Goal: Task Accomplishment & Management: Use online tool/utility

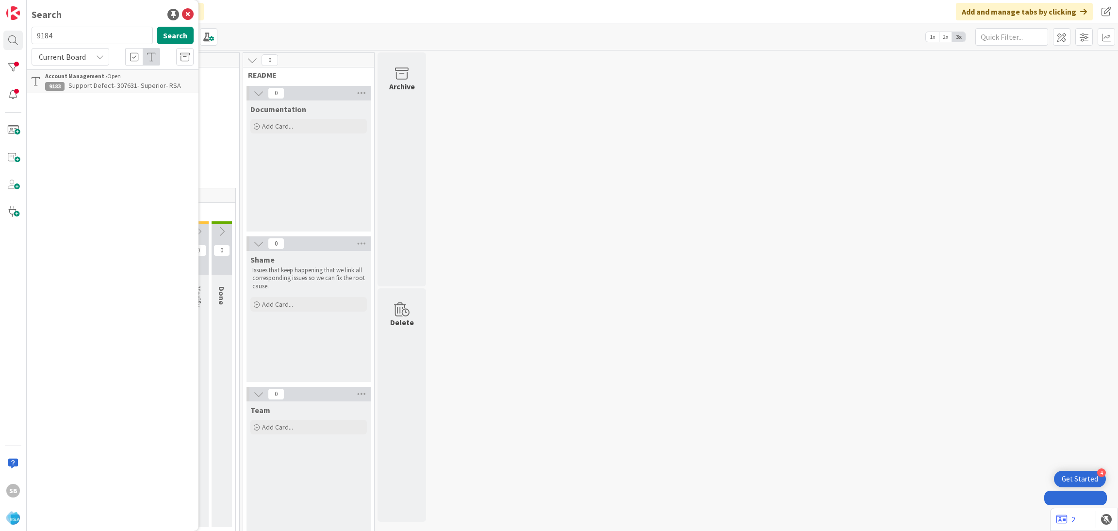
type input "9184"
click at [102, 83] on span "Support Enhancement- 304711- Buche Foods- RSA" at bounding box center [111, 90] width 133 height 19
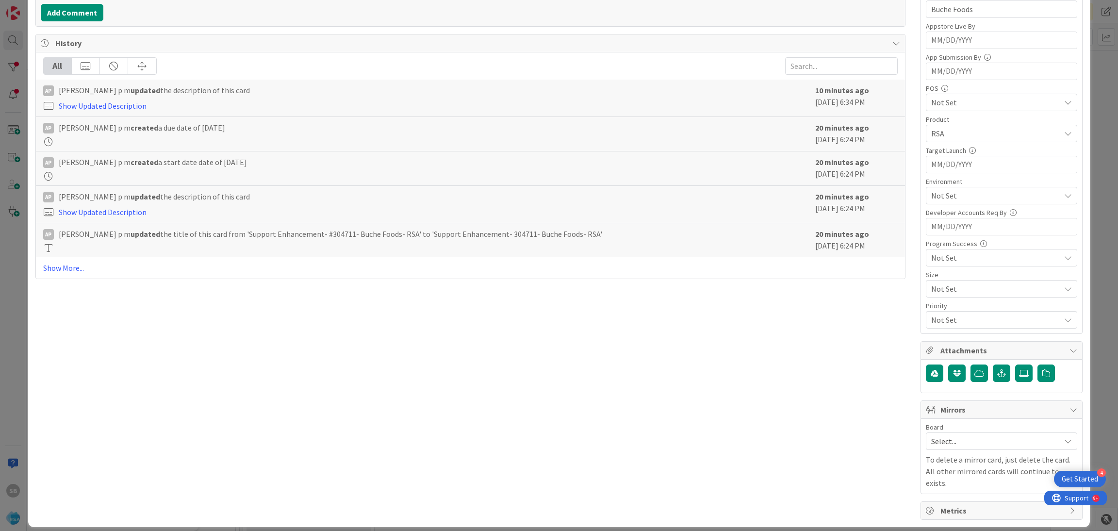
click at [956, 440] on span "Select..." at bounding box center [993, 441] width 124 height 14
click at [948, 501] on span "Software Development" at bounding box center [1008, 504] width 128 height 15
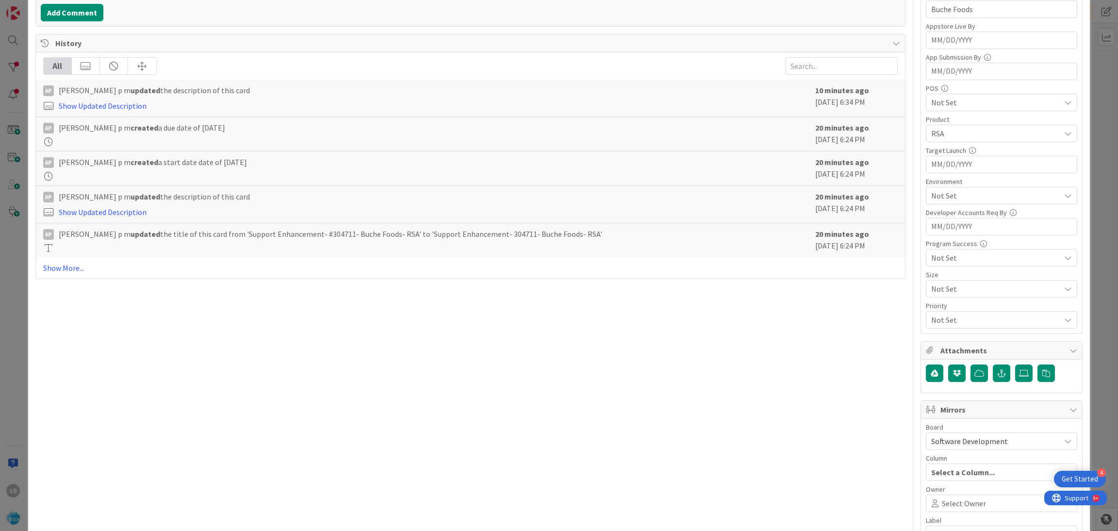
click at [948, 501] on span "Select Owner" at bounding box center [964, 503] width 44 height 12
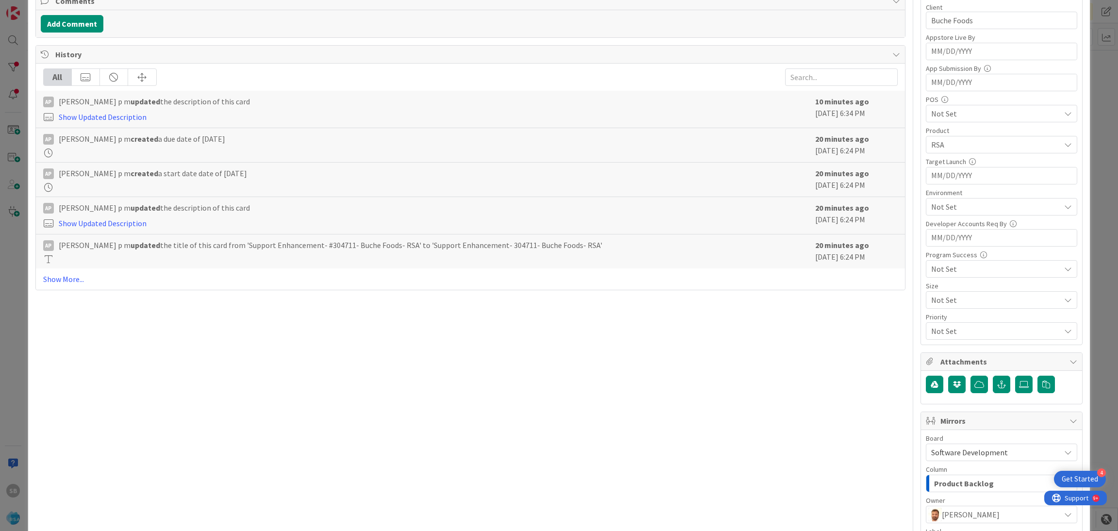
scroll to position [360, 0]
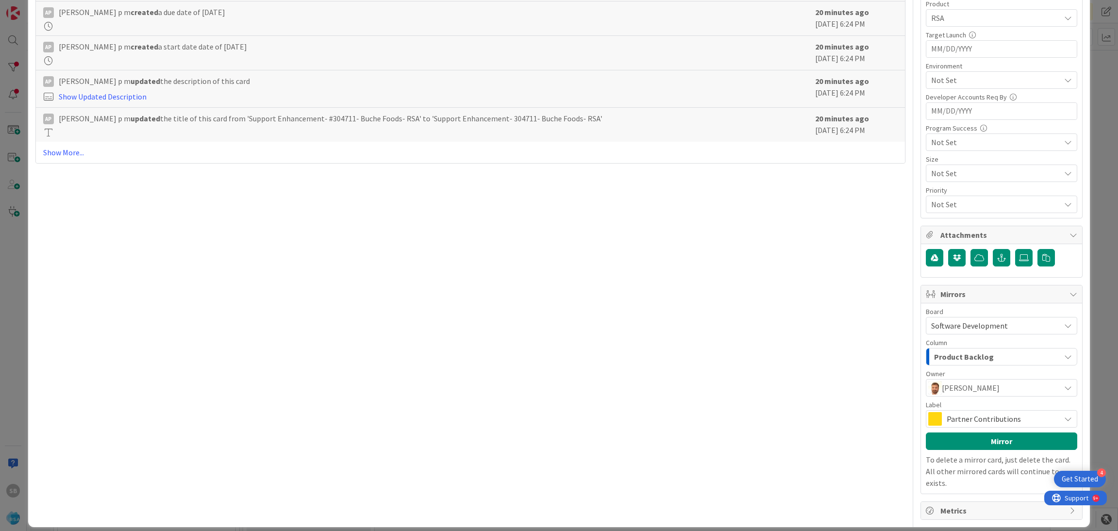
click at [977, 425] on span "Partner Contributions" at bounding box center [1001, 419] width 109 height 14
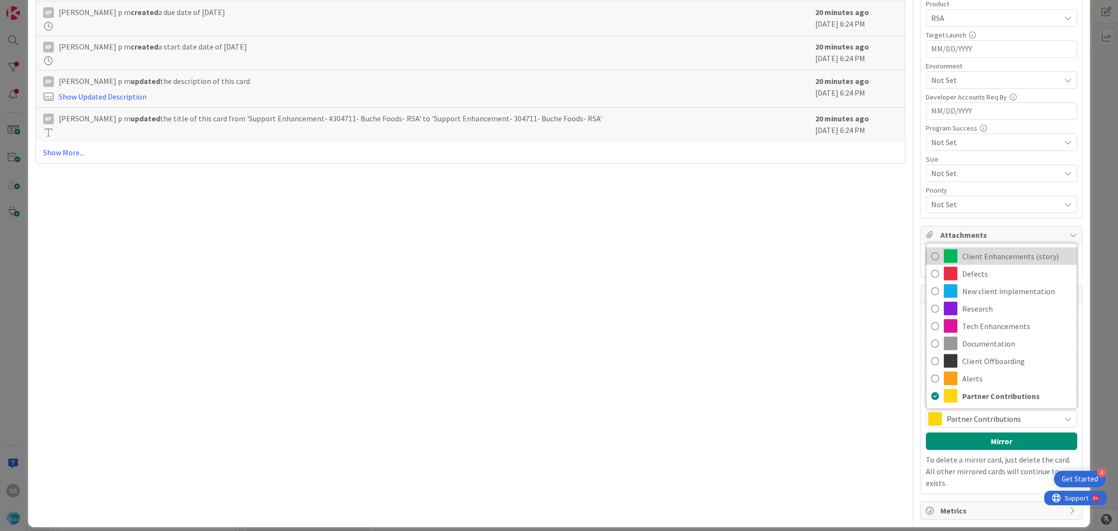
click at [962, 255] on span "Client Enhancements (story)" at bounding box center [1017, 256] width 110 height 15
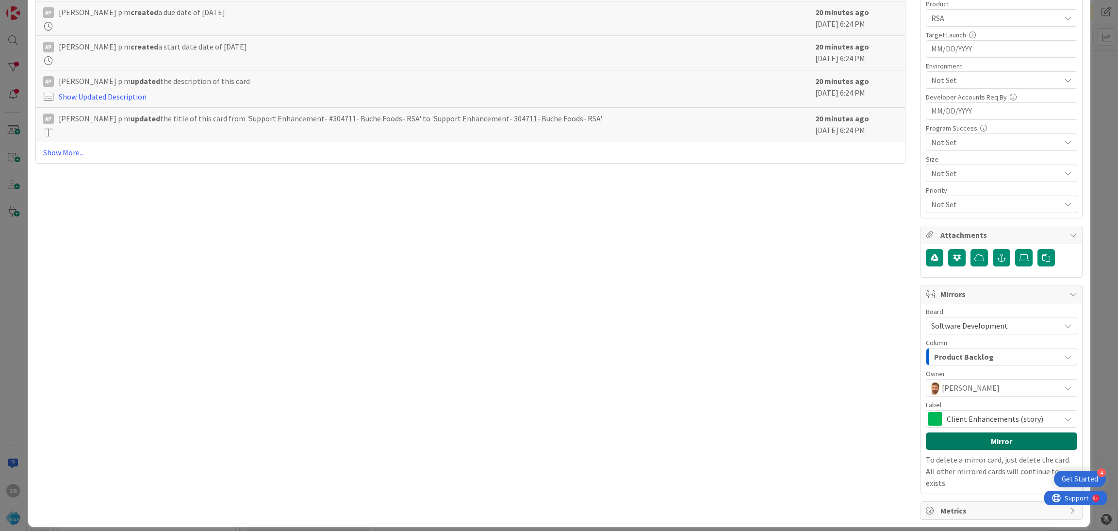
click at [977, 442] on button "Mirror" at bounding box center [1001, 440] width 151 height 17
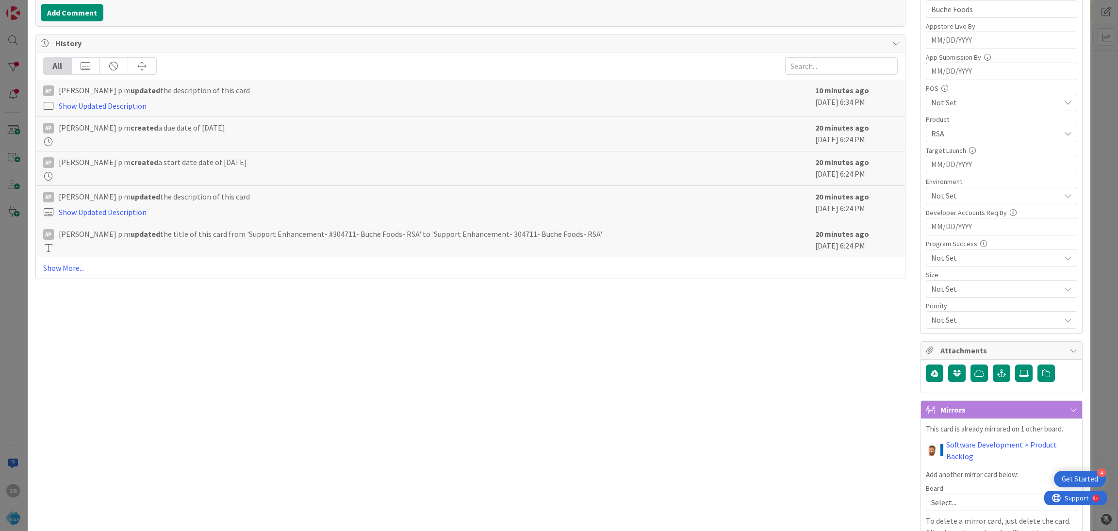
scroll to position [306, 0]
